Goal: Task Accomplishment & Management: Use online tool/utility

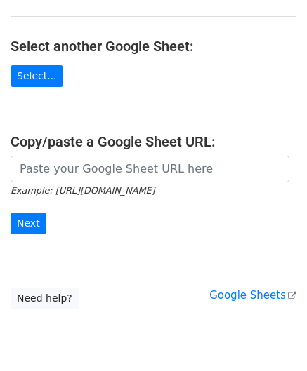
scroll to position [140, 0]
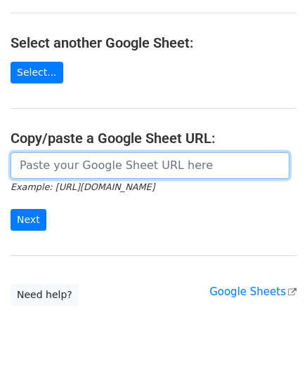
click at [73, 161] on input "url" at bounding box center [150, 165] width 279 height 27
paste input "[URL][DOMAIN_NAME]"
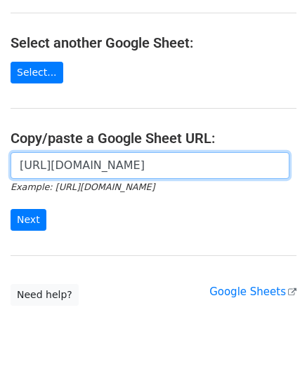
scroll to position [0, 312]
type input "[URL][DOMAIN_NAME]"
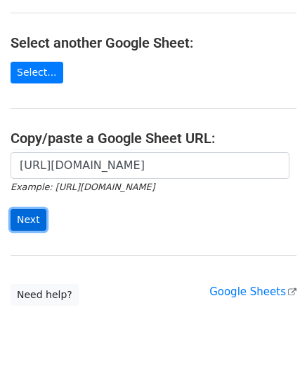
click at [35, 215] on input "Next" at bounding box center [29, 220] width 36 height 22
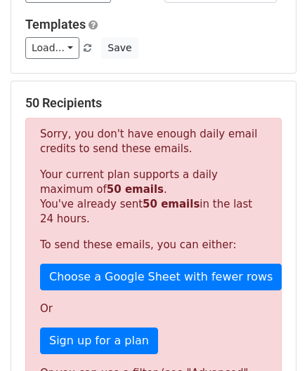
scroll to position [474, 0]
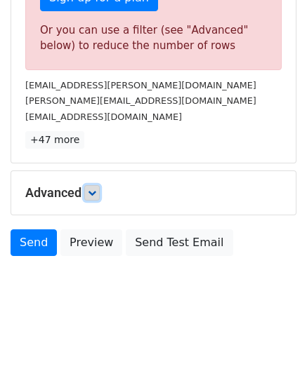
click at [94, 192] on icon at bounding box center [92, 193] width 8 height 8
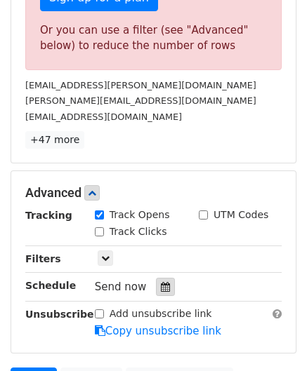
click at [161, 282] on icon at bounding box center [165, 287] width 9 height 10
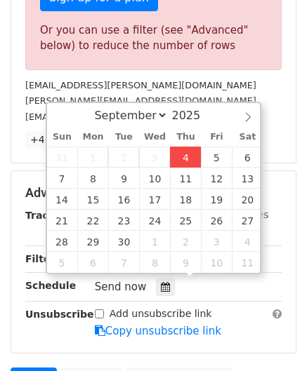
type input "2025-09-04 12:00"
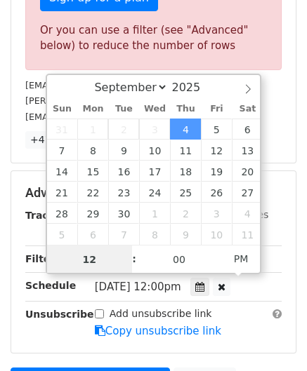
scroll to position [0, 0]
paste input "8"
type input "8"
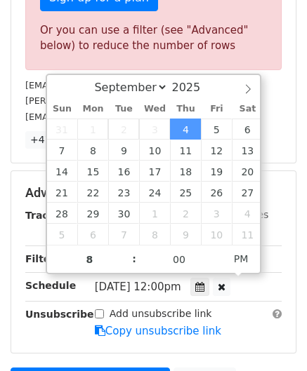
type input "2025-09-04 20:00"
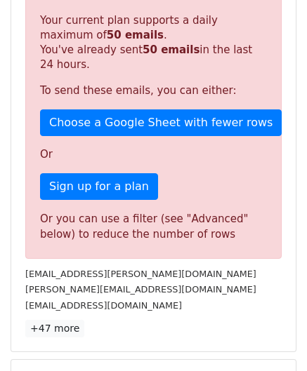
scroll to position [644, 0]
